Goal: Find specific fact: Find specific fact

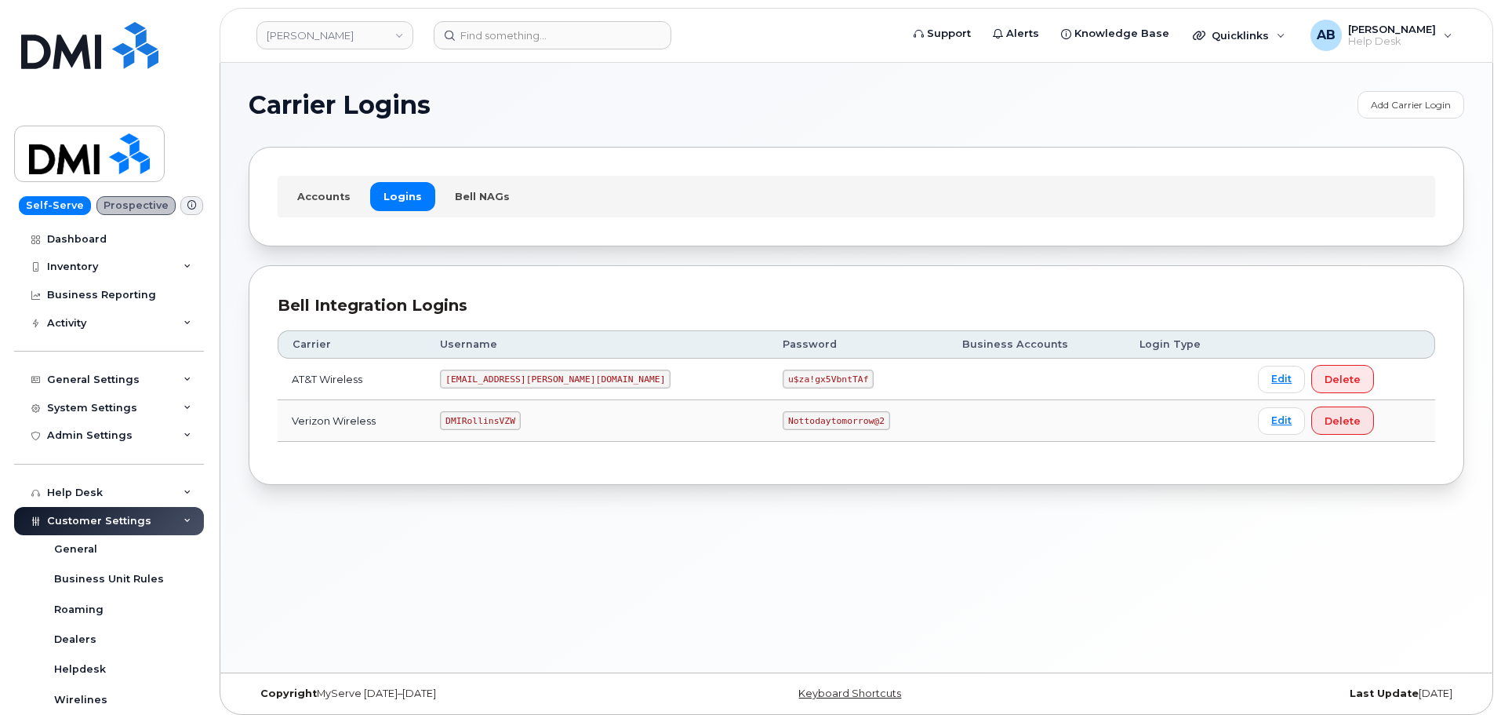
click at [497, 418] on code "DMIRollinsVZW" at bounding box center [480, 420] width 80 height 19
copy code "DMIRollinsVZW"
click at [783, 423] on code "Nottodaytomorrow@2" at bounding box center [836, 420] width 107 height 19
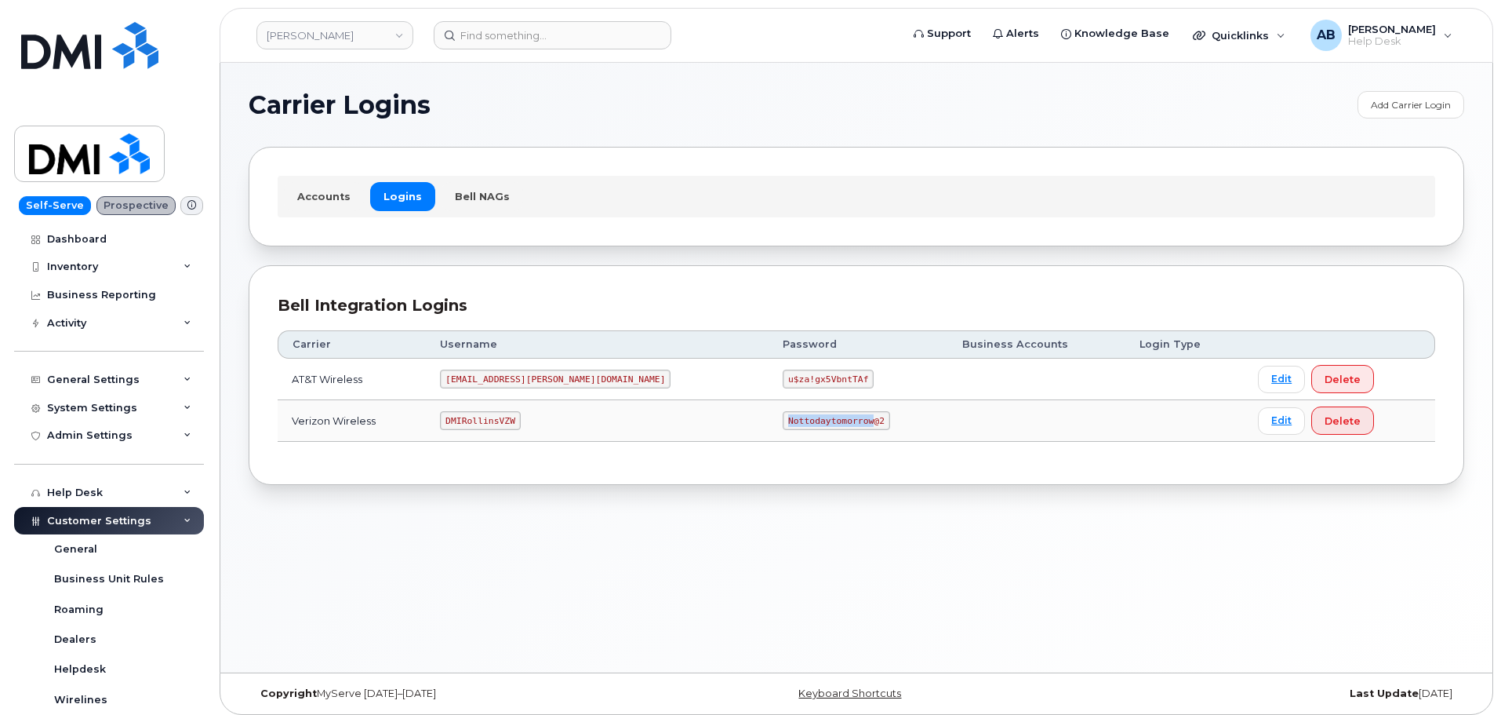
click at [783, 423] on code "Nottodaytomorrow@2" at bounding box center [836, 420] width 107 height 19
copy code "Nottodaytomorrow@2"
